Goal: Task Accomplishment & Management: Manage account settings

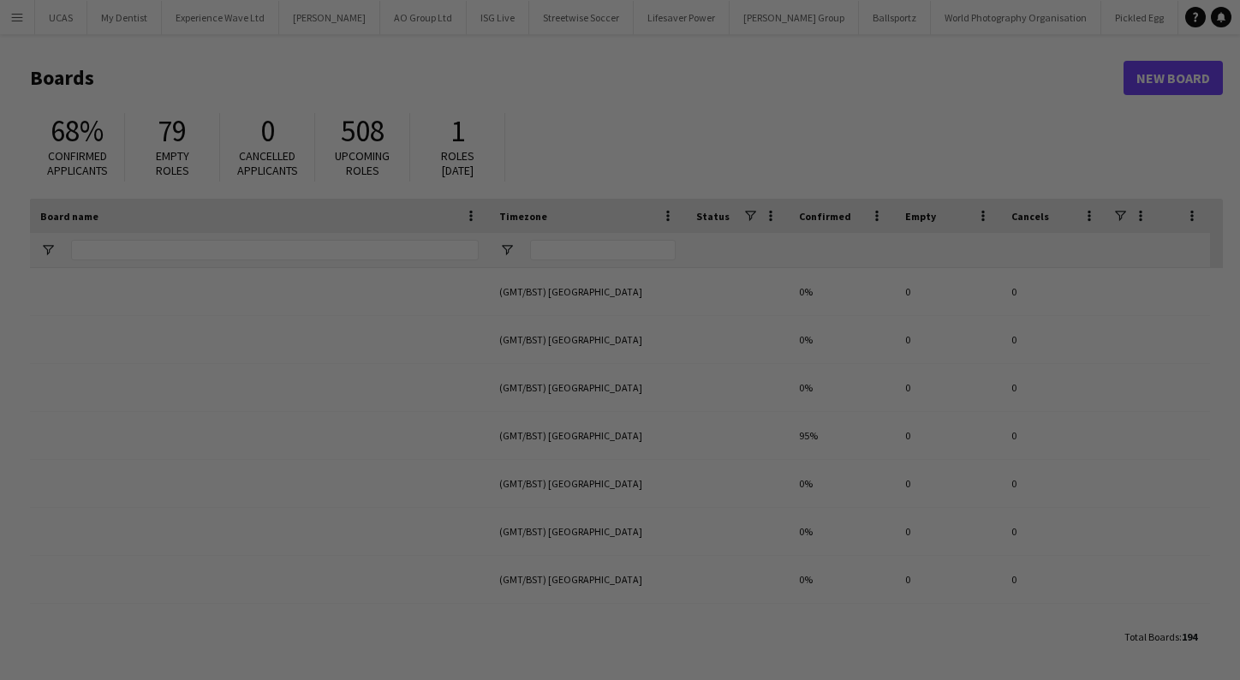
type input "**********"
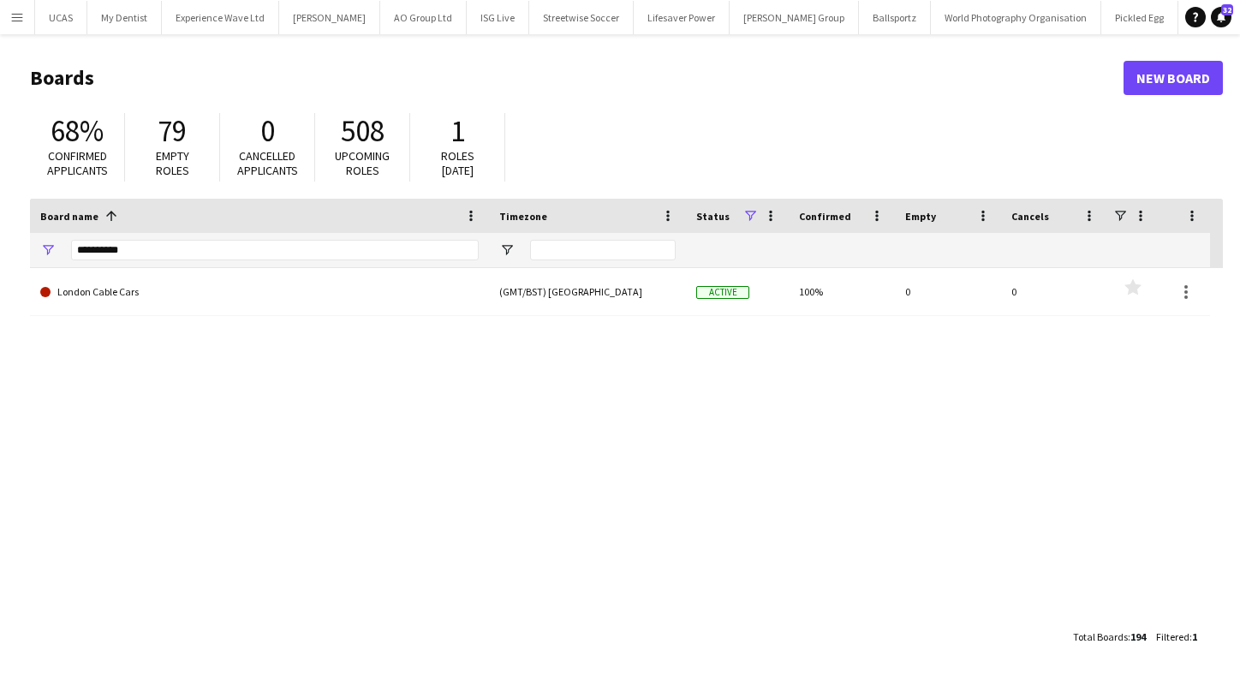
click at [12, 15] on app-icon "Menu" at bounding box center [17, 17] width 14 height 14
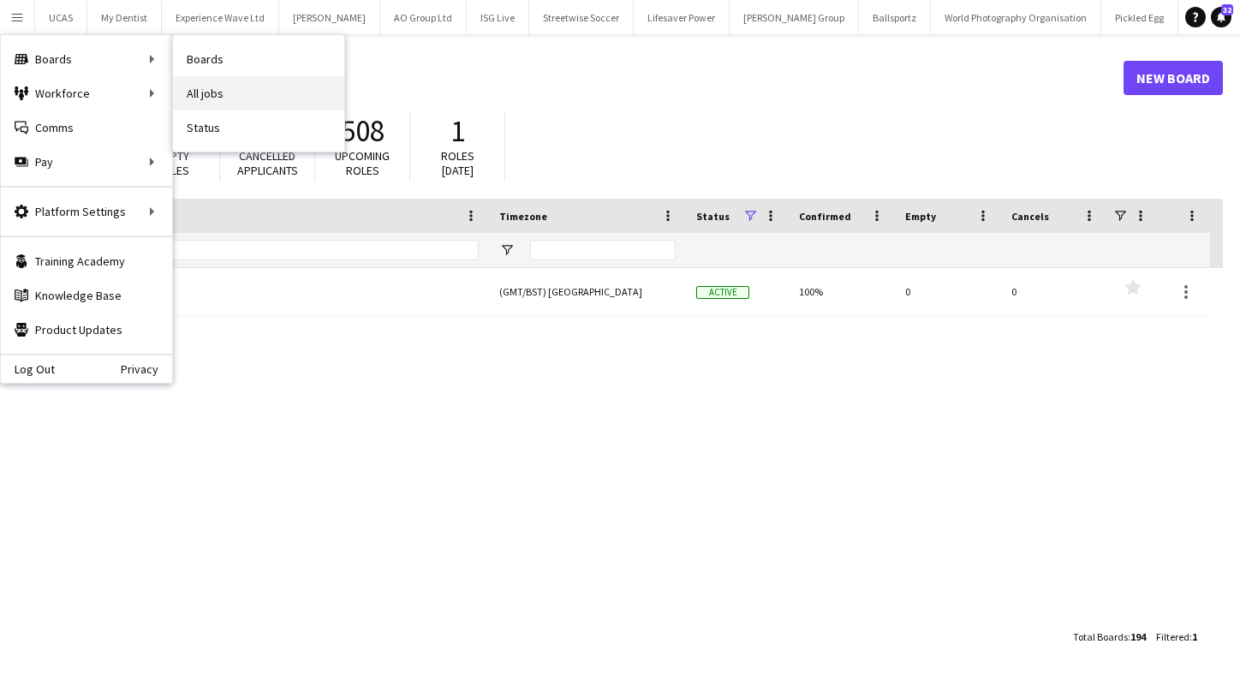
click at [232, 85] on link "All jobs" at bounding box center [258, 93] width 171 height 34
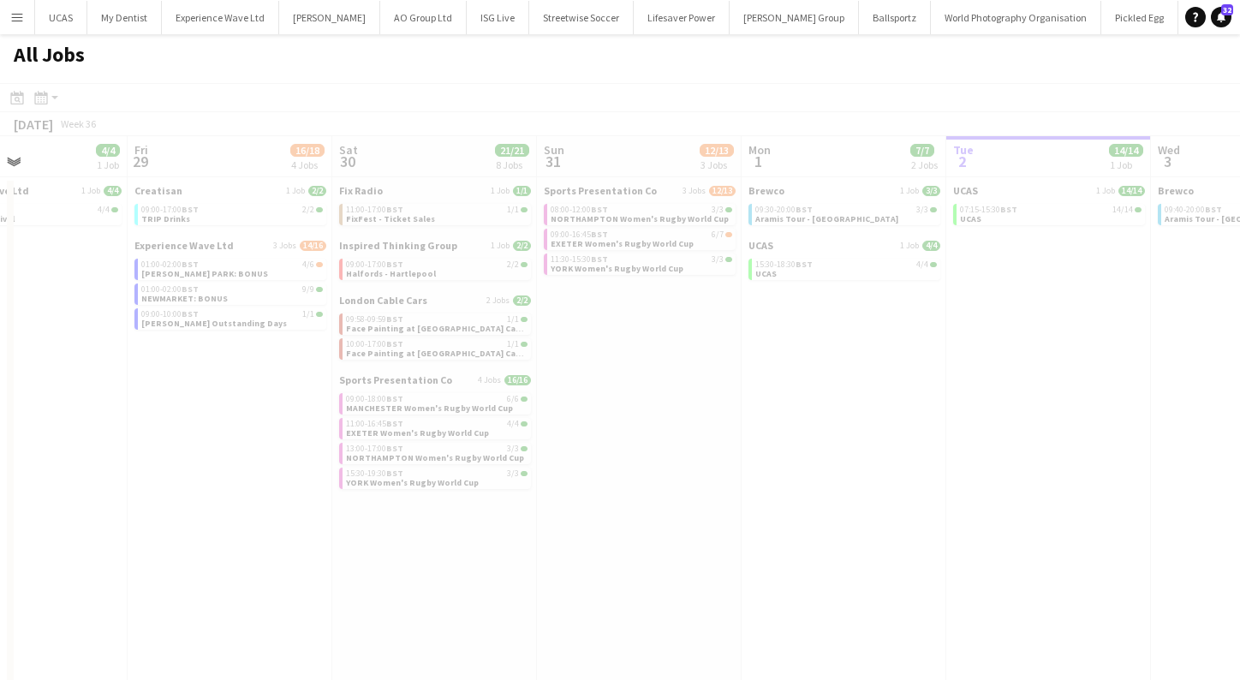
scroll to position [0, 400]
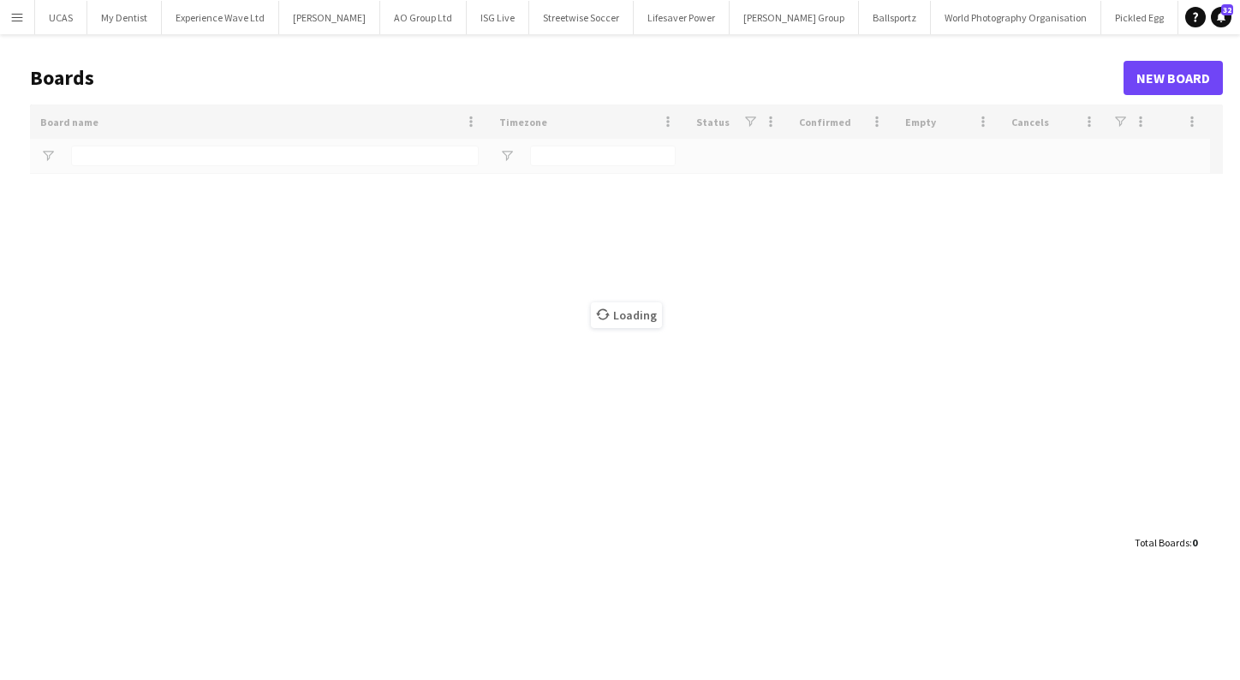
type input "**********"
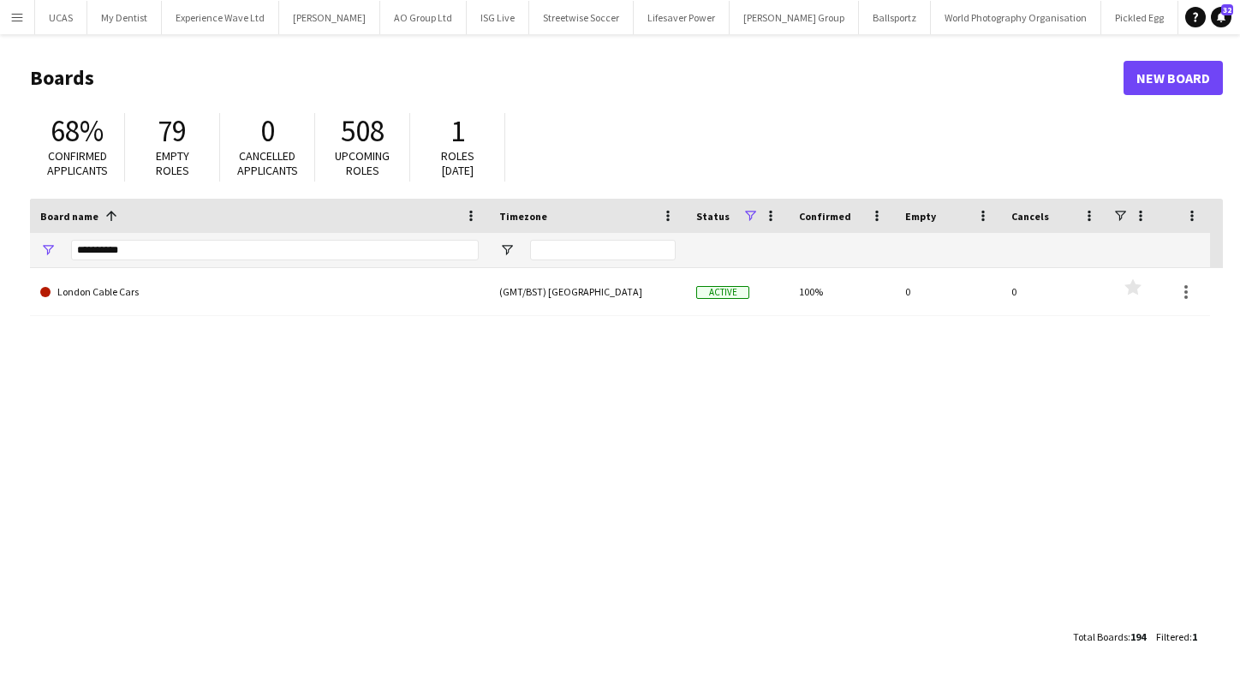
click at [10, 14] on app-icon "Menu" at bounding box center [17, 17] width 14 height 14
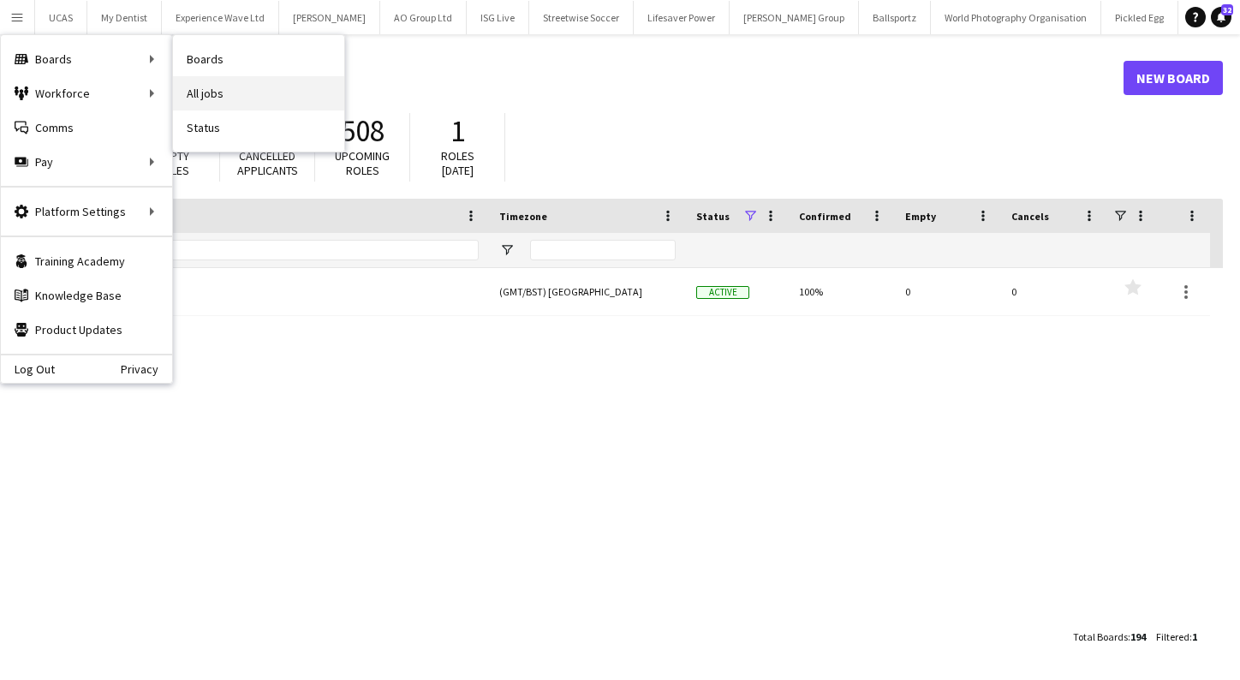
click at [242, 87] on link "All jobs" at bounding box center [258, 93] width 171 height 34
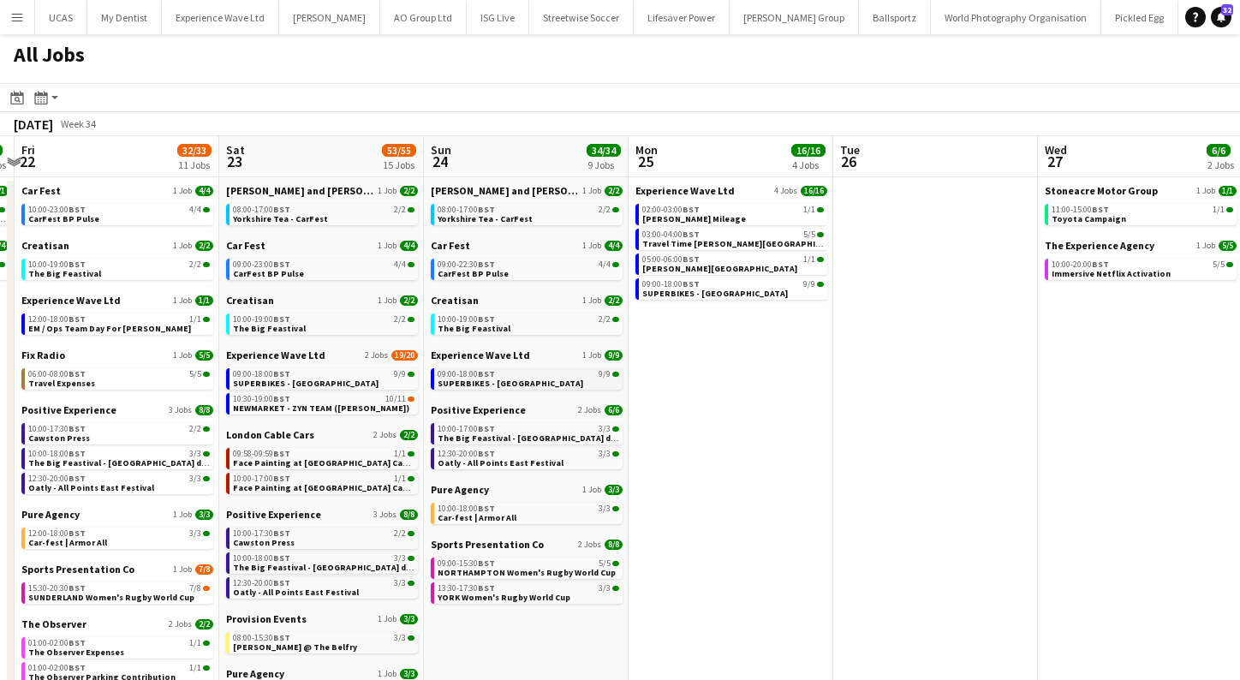
scroll to position [0, 385]
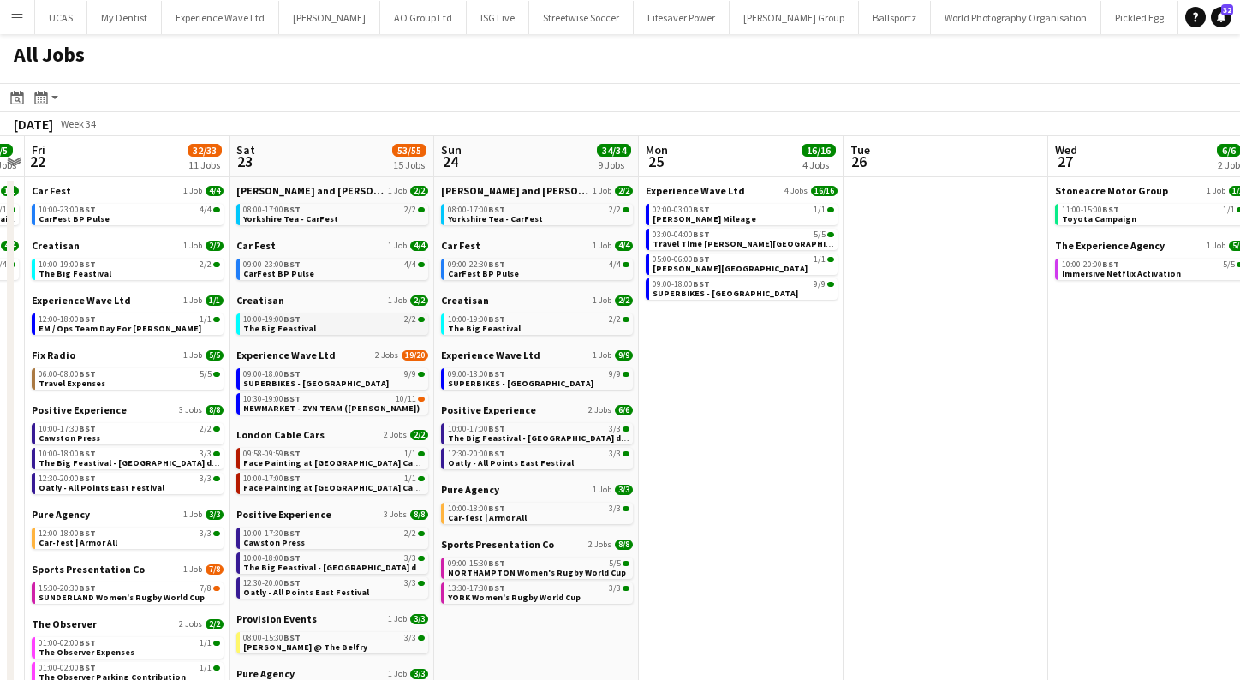
click at [343, 325] on link "10:00-19:00 BST 2/2 The Big Feastival" at bounding box center [334, 324] width 182 height 20
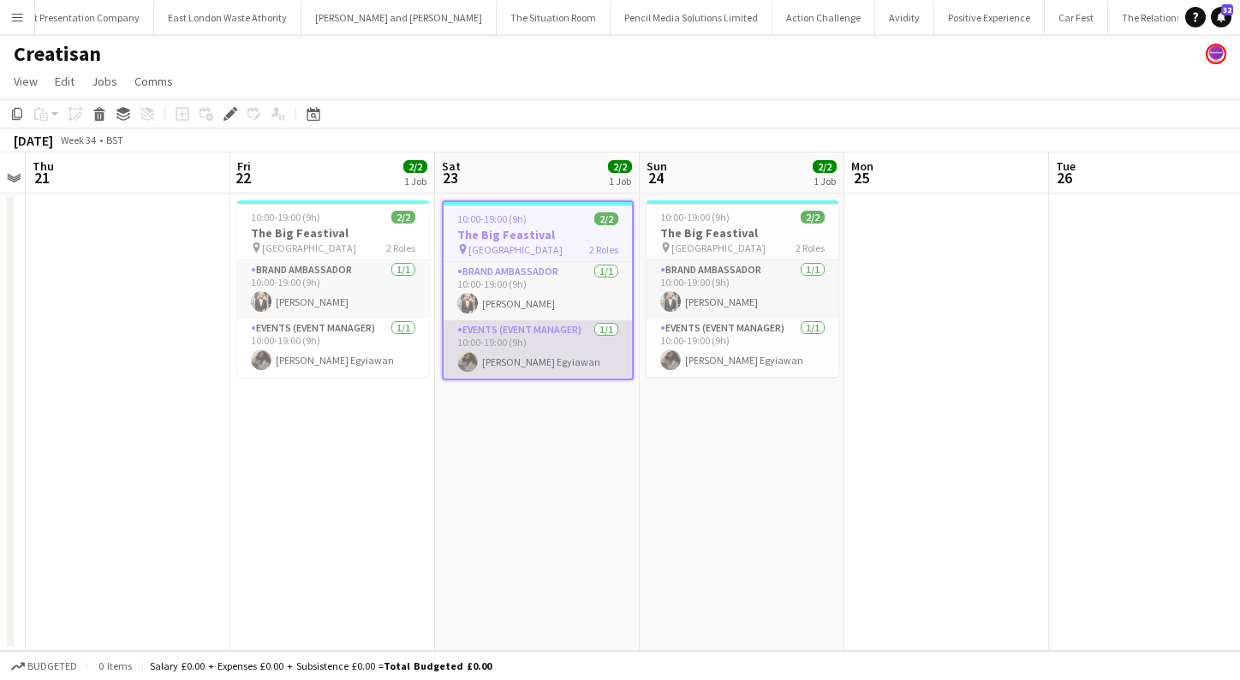
click at [560, 359] on app-card-role "Events (Event Manager) 1/1 10:00-19:00 (9h) Odilia Egyiawan" at bounding box center [538, 349] width 188 height 58
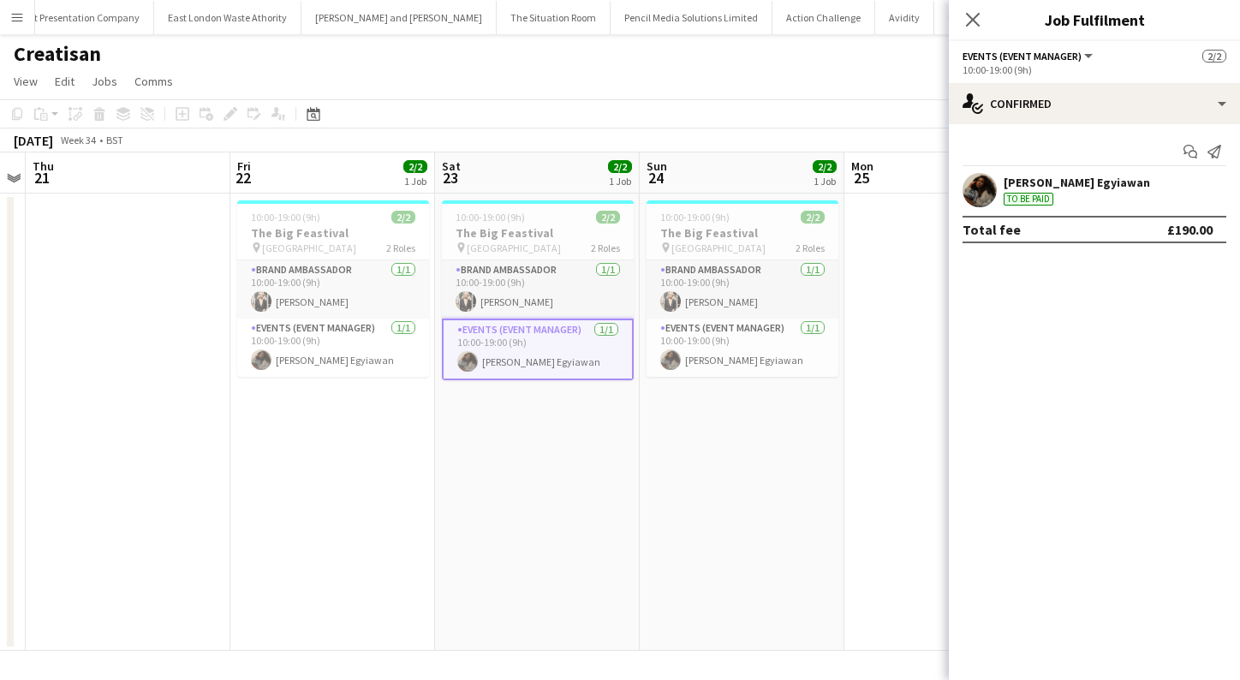
drag, startPoint x: 261, startPoint y: 330, endPoint x: 204, endPoint y: 574, distance: 250.8
click at [204, 574] on app-date-cell at bounding box center [128, 422] width 205 height 457
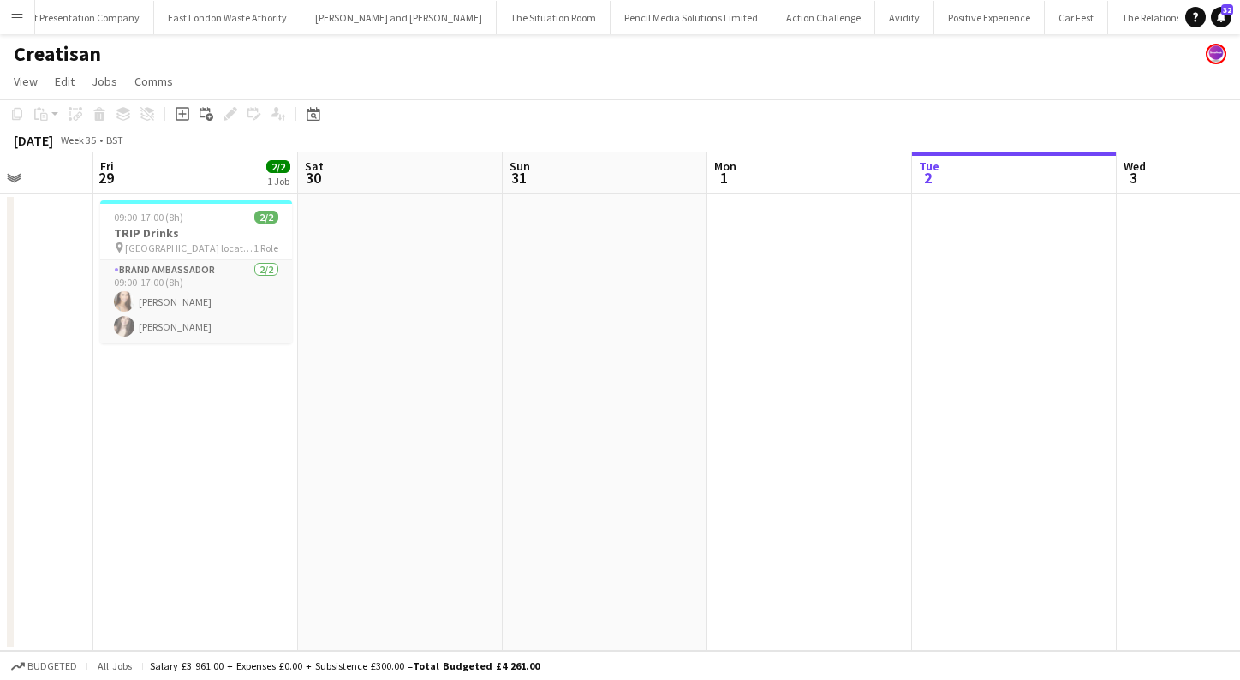
scroll to position [0, 520]
click at [12, 21] on app-icon "Menu" at bounding box center [17, 17] width 14 height 14
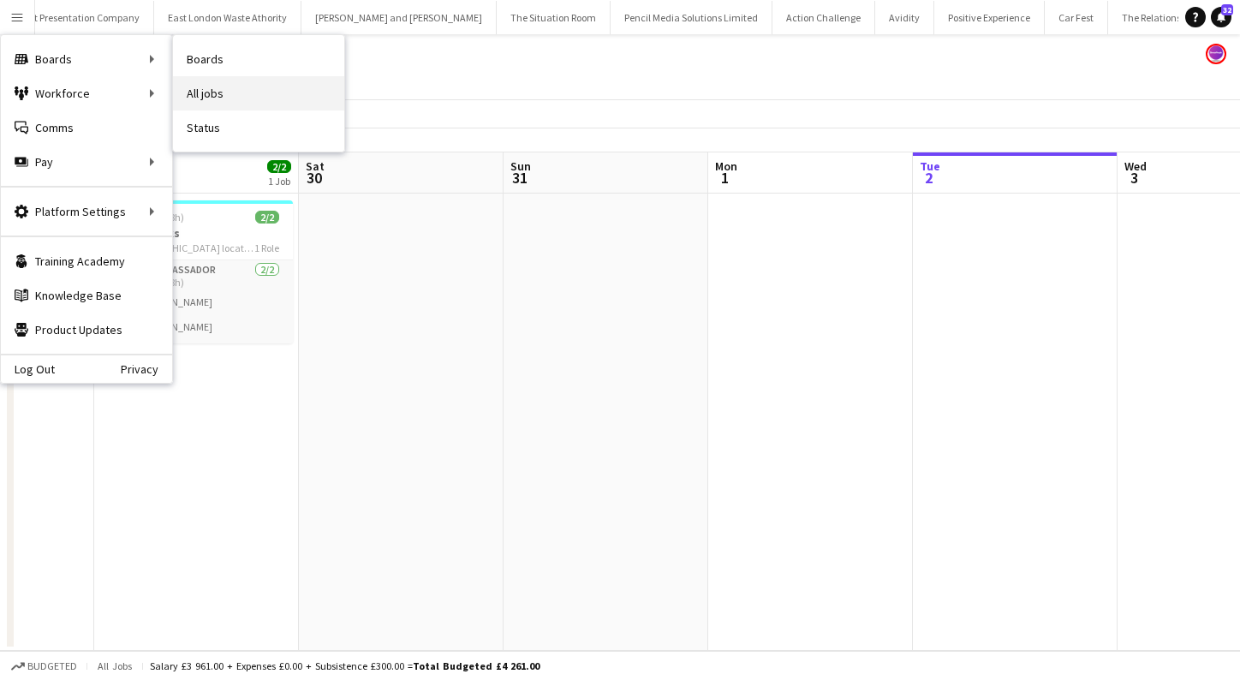
click at [201, 90] on link "All jobs" at bounding box center [258, 93] width 171 height 34
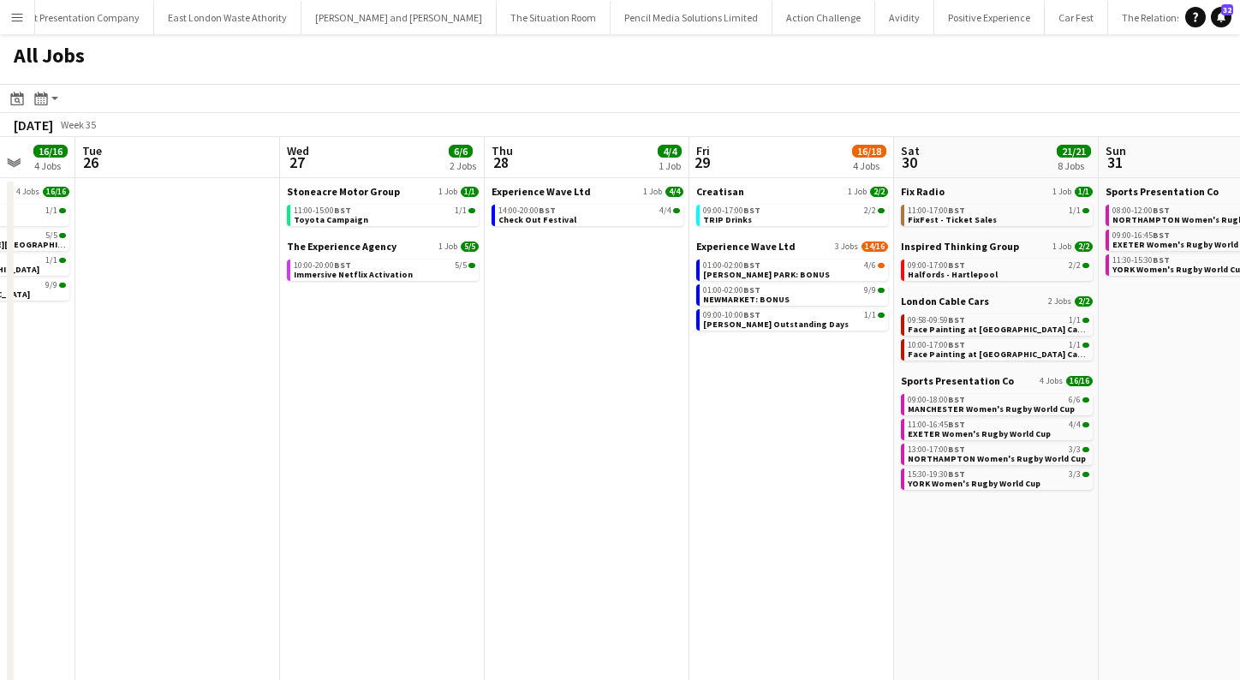
scroll to position [0, 770]
